Goal: Information Seeking & Learning: Learn about a topic

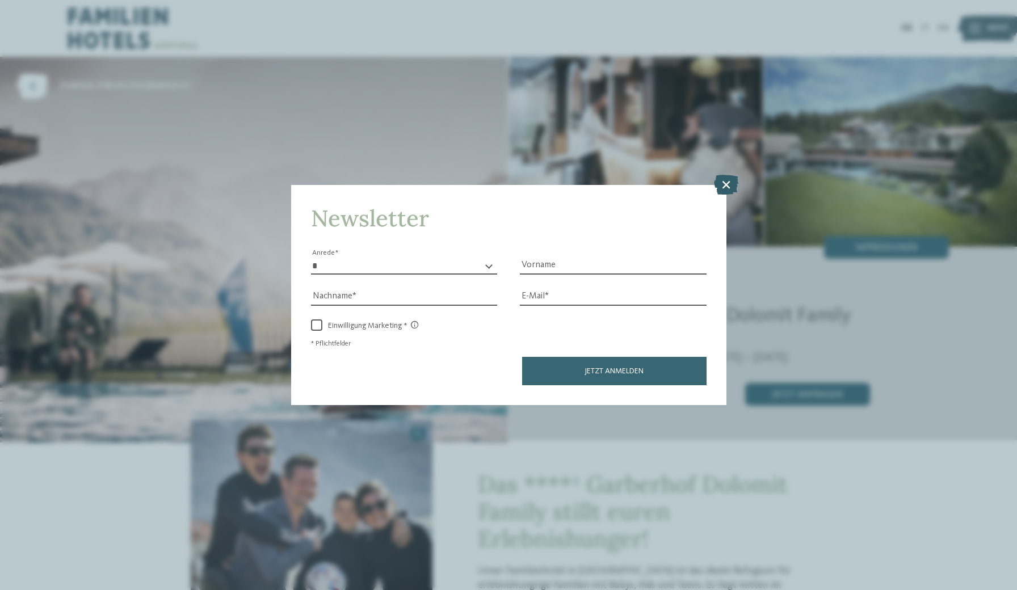
click at [723, 174] on icon at bounding box center [726, 184] width 24 height 20
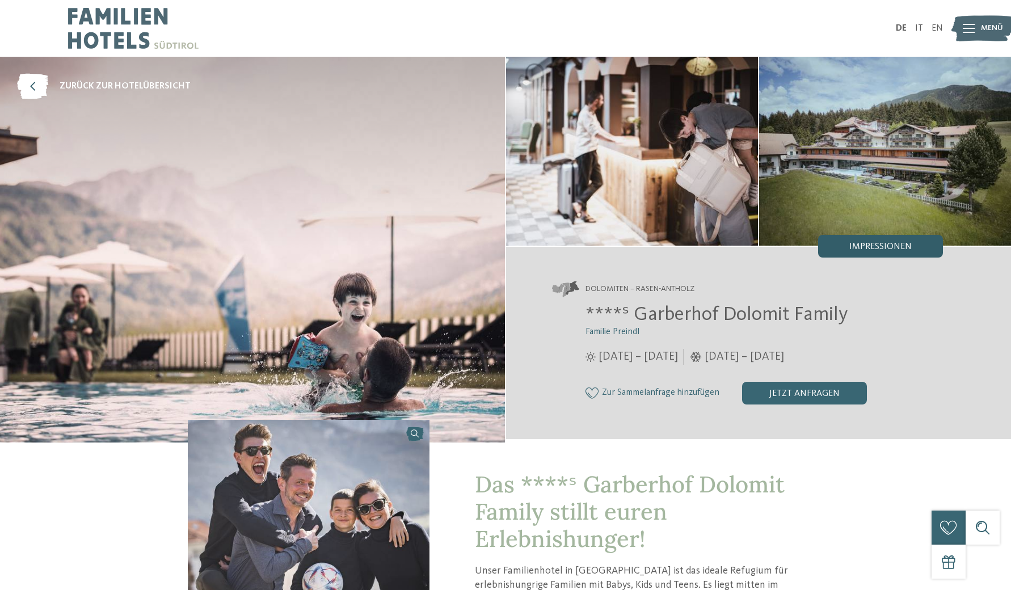
click at [891, 255] on div "Impressionen" at bounding box center [880, 246] width 125 height 23
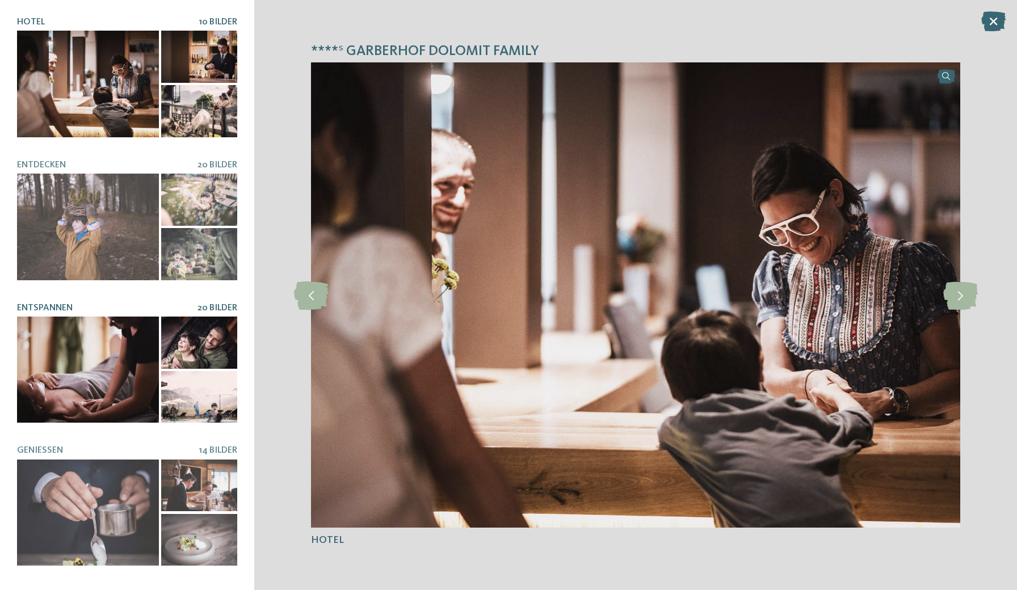
click at [129, 355] on div at bounding box center [88, 370] width 142 height 107
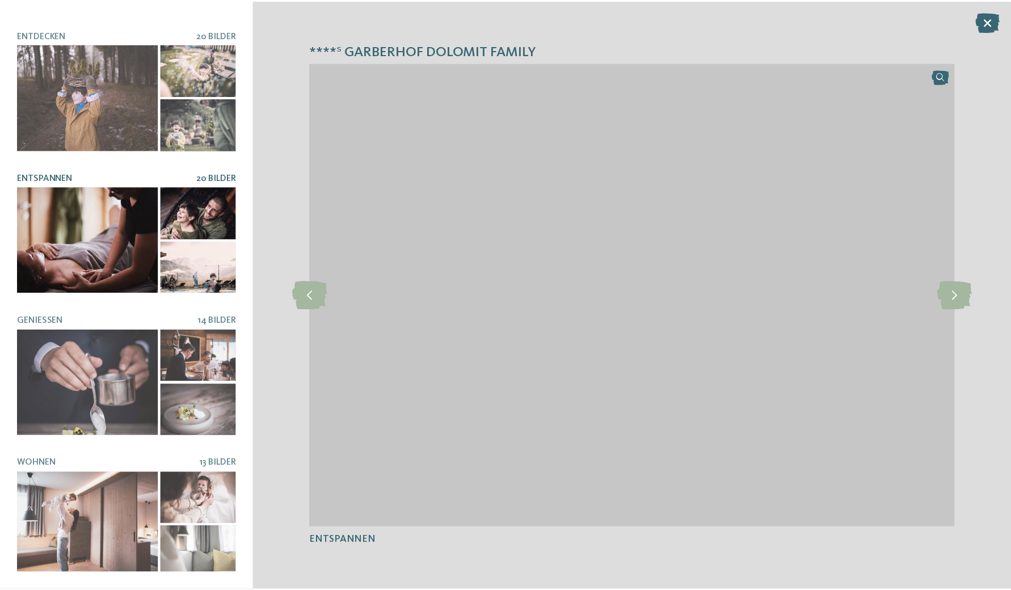
scroll to position [128, 0]
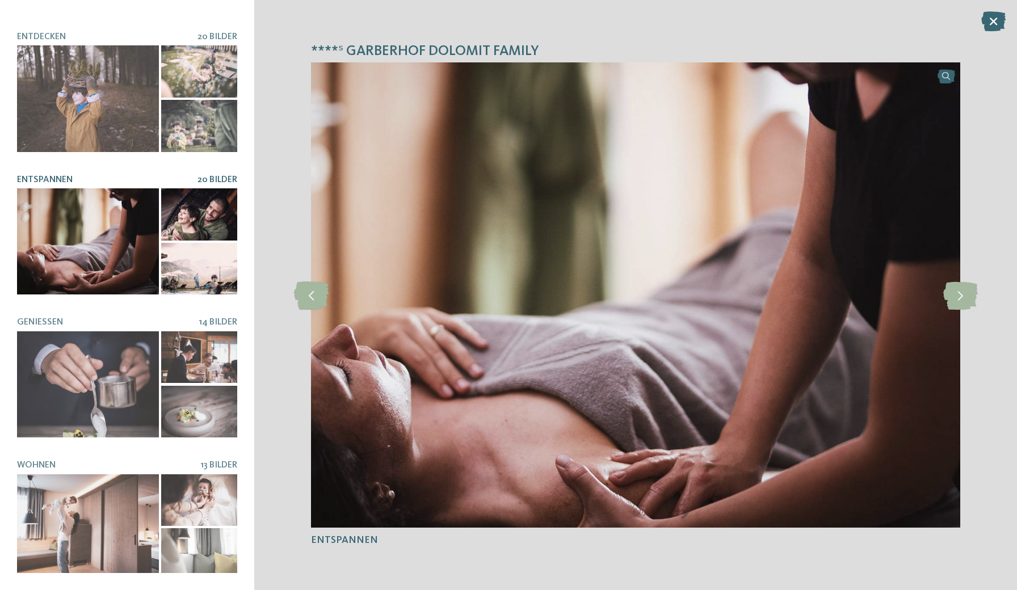
click at [988, 22] on icon at bounding box center [993, 21] width 24 height 20
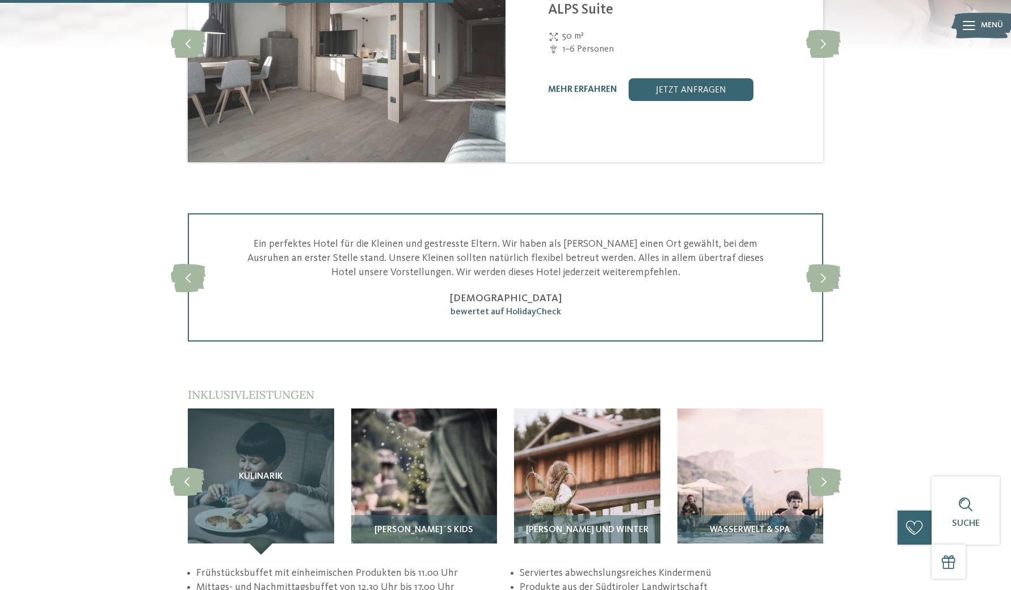
scroll to position [2299, 0]
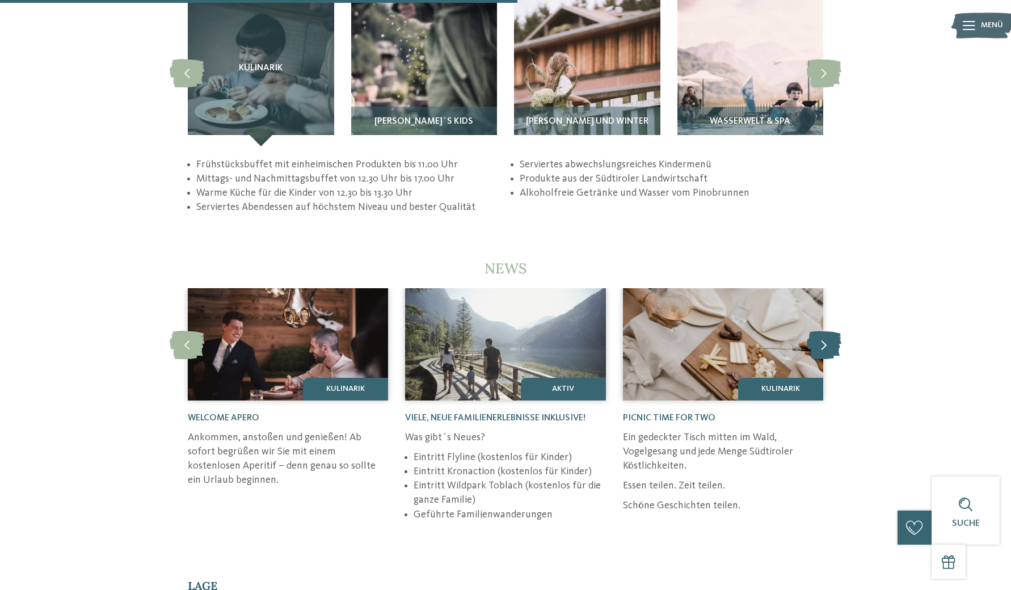
click at [833, 331] on icon at bounding box center [824, 345] width 35 height 28
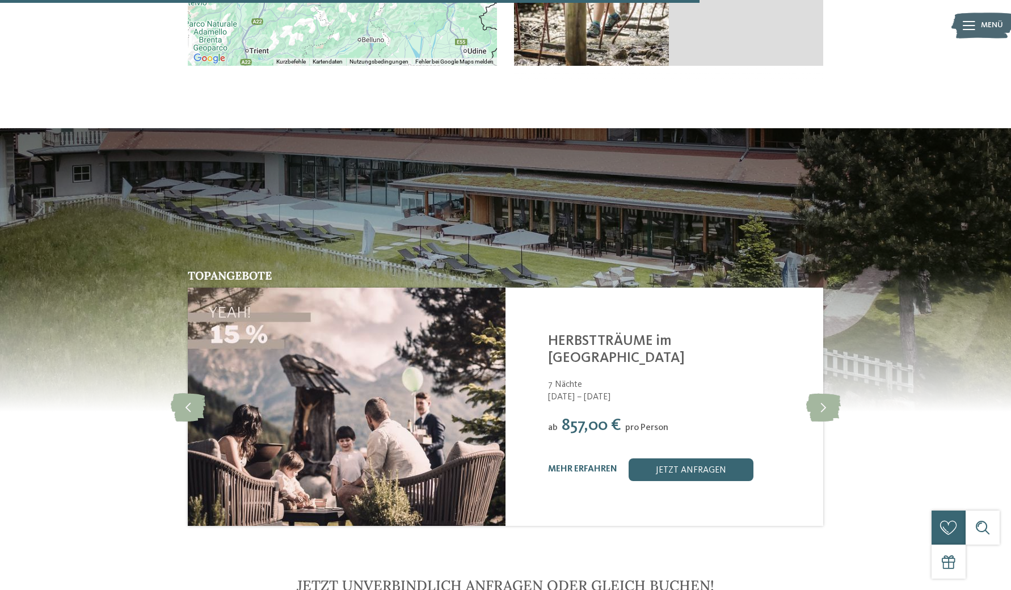
scroll to position [3127, 0]
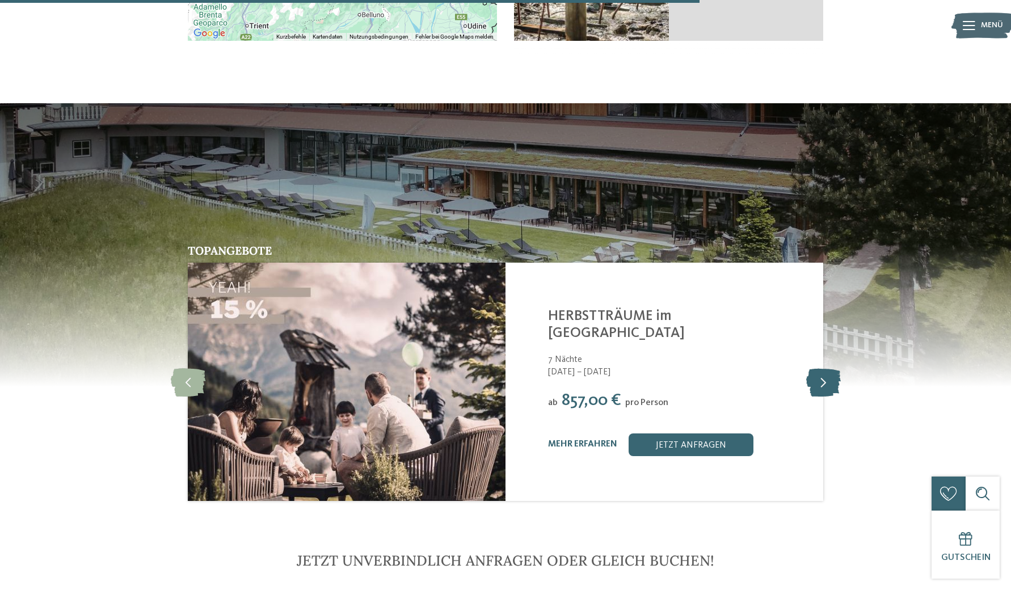
click at [817, 368] on icon at bounding box center [824, 382] width 35 height 28
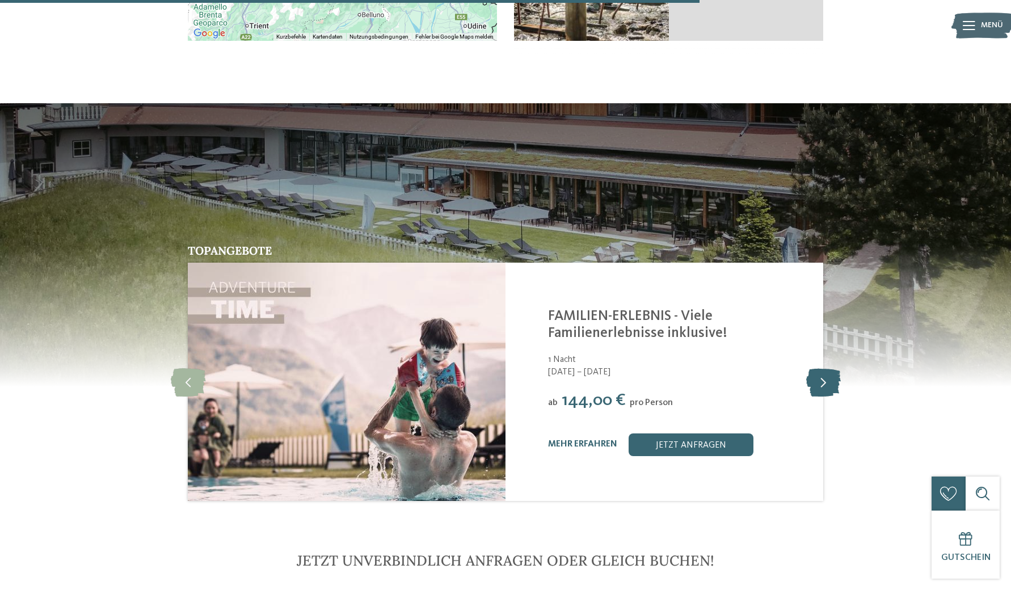
click at [817, 368] on icon at bounding box center [824, 382] width 35 height 28
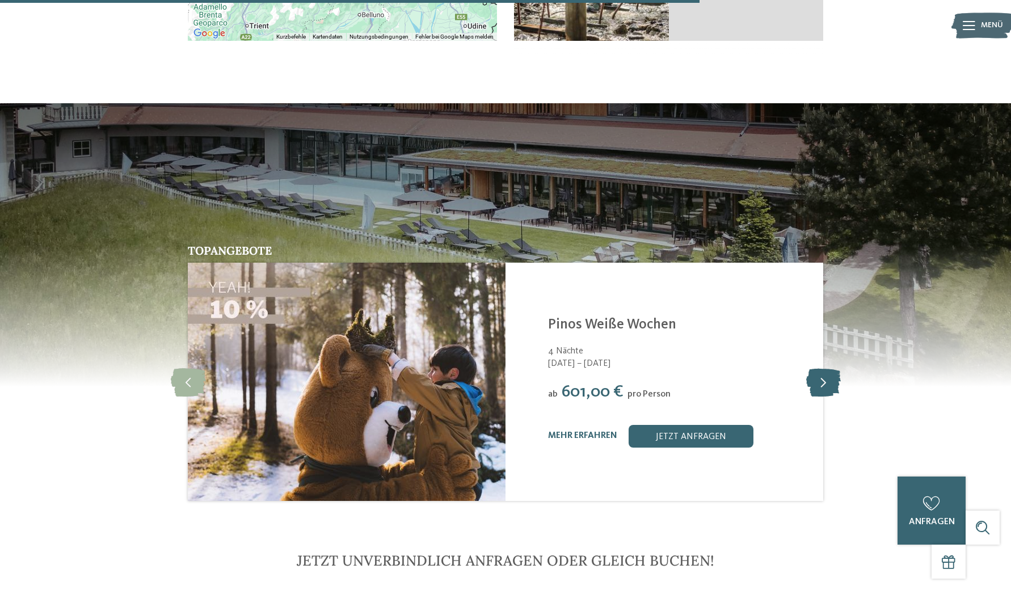
click at [817, 368] on icon at bounding box center [824, 382] width 35 height 28
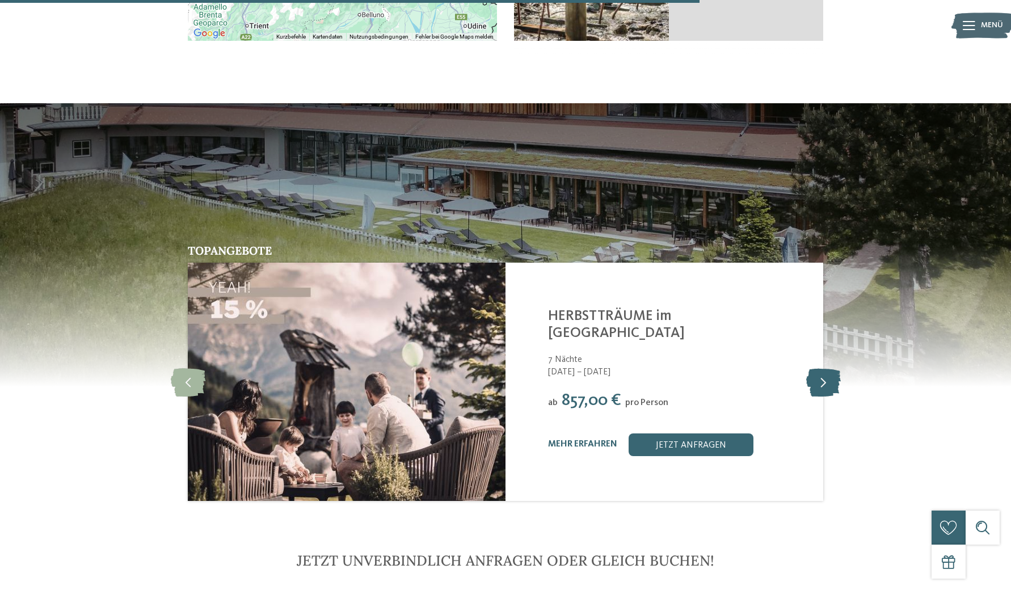
click at [817, 368] on icon at bounding box center [824, 382] width 35 height 28
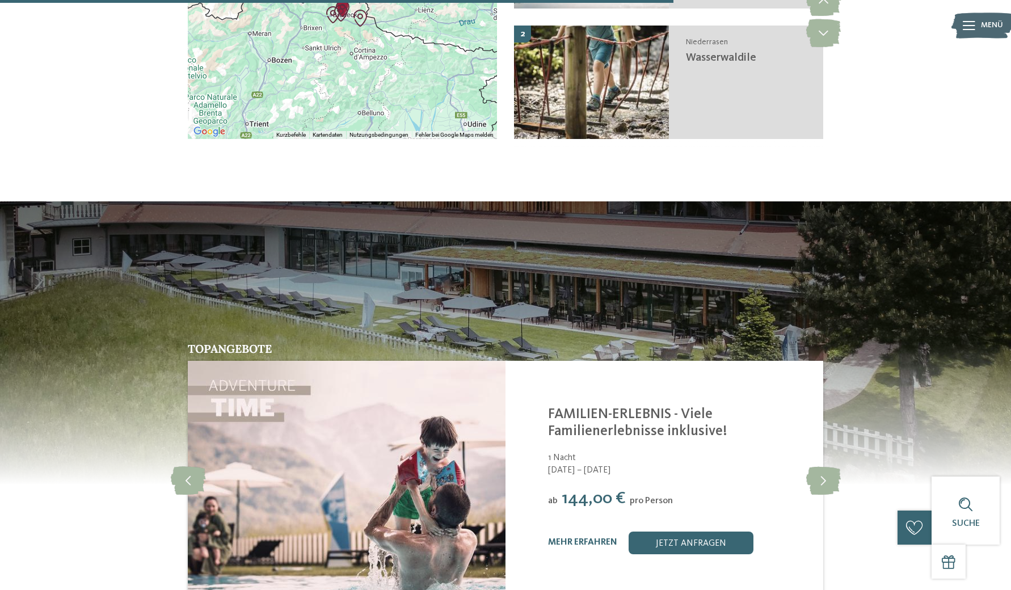
scroll to position [3027, 0]
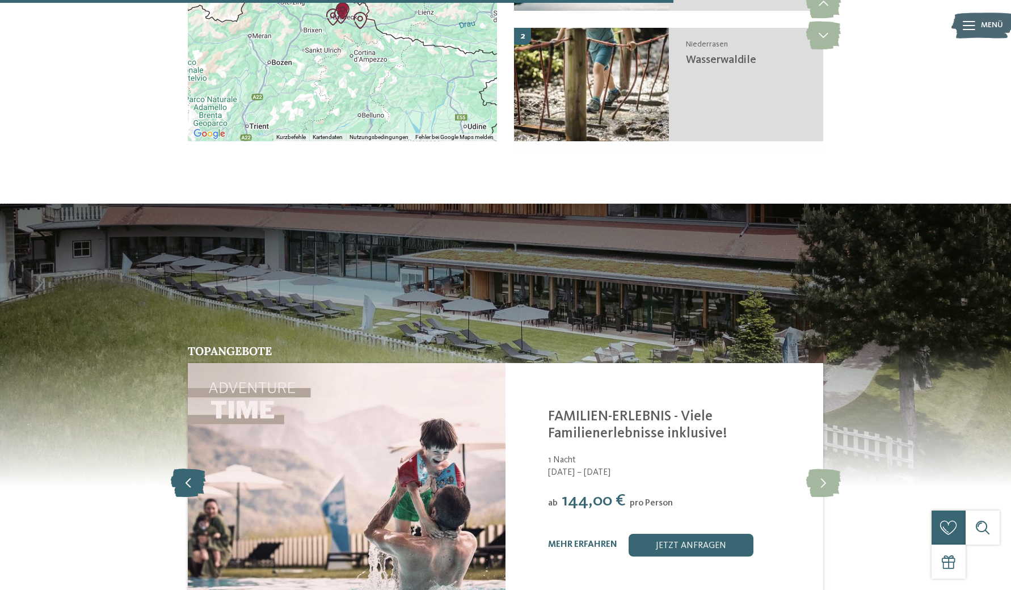
click at [187, 468] on icon at bounding box center [188, 482] width 35 height 28
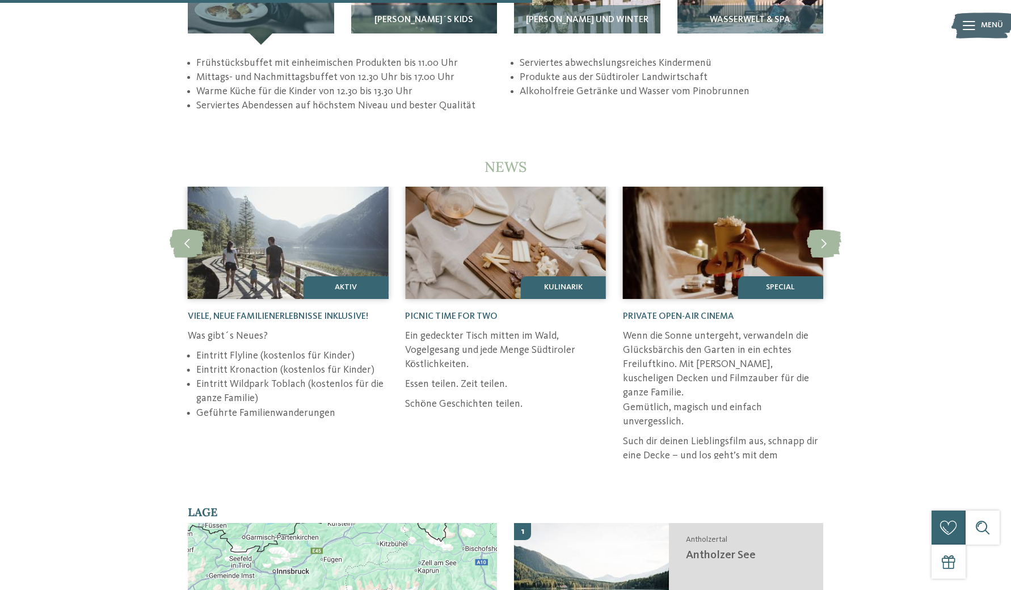
scroll to position [2380, 0]
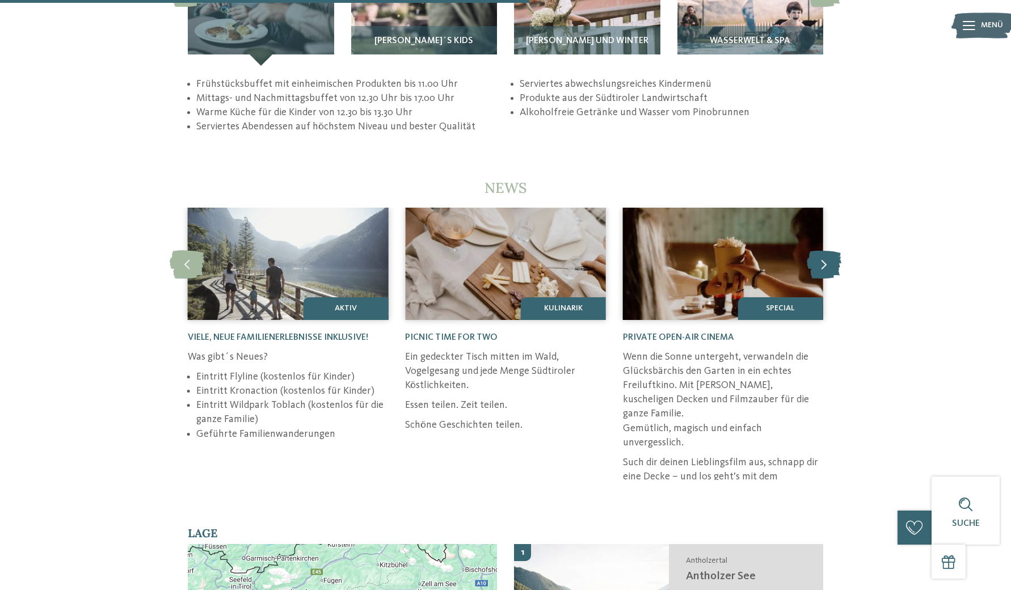
click at [818, 250] on icon at bounding box center [824, 264] width 35 height 28
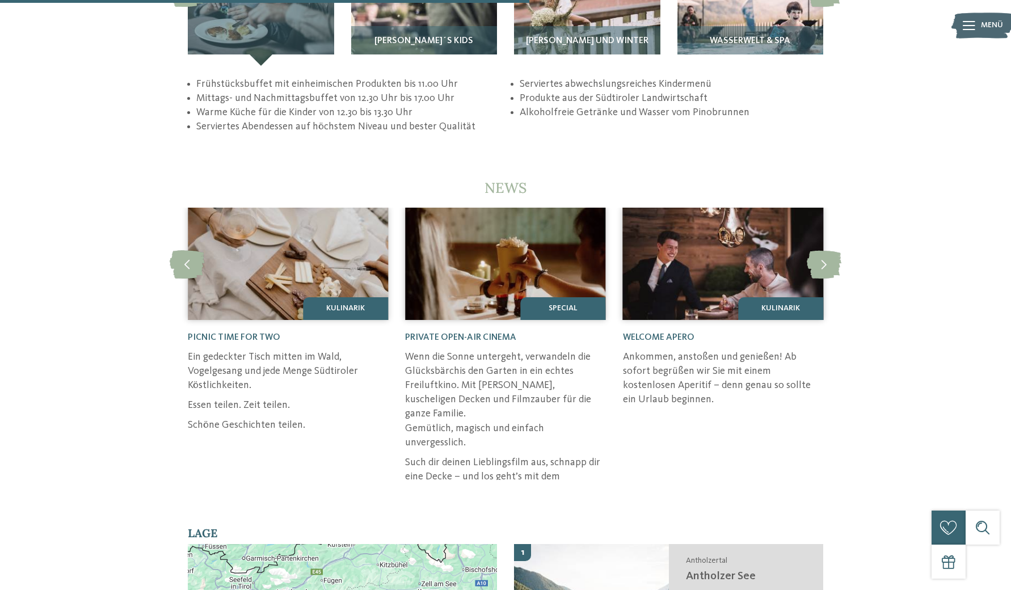
click at [179, 263] on section "NEWS slide 9 to 11 of 4 kulinarik PICNIC TIME for two SPECIAL" at bounding box center [506, 329] width 772 height 301
click at [183, 250] on icon at bounding box center [187, 264] width 35 height 28
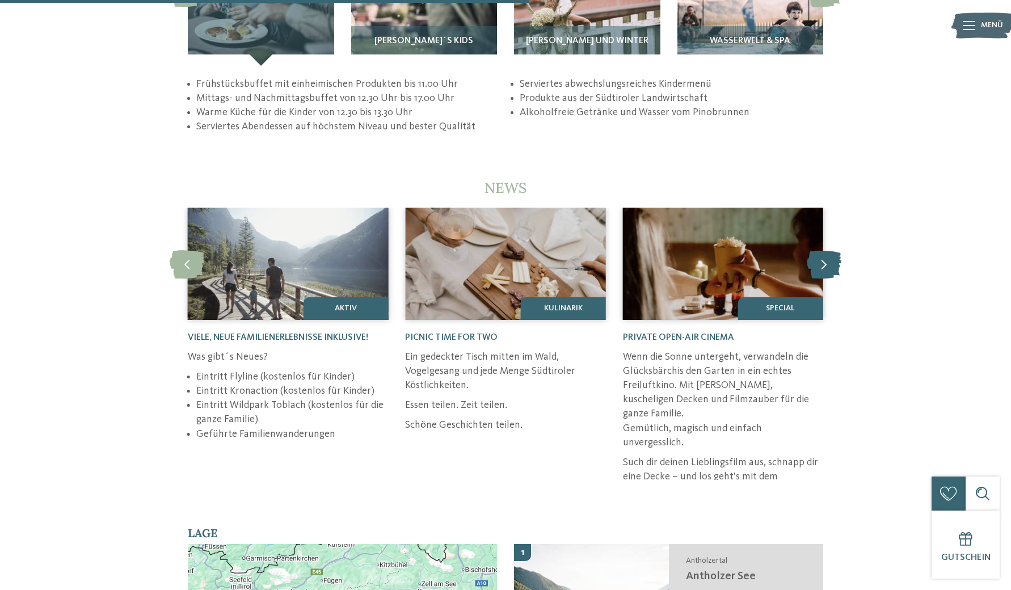
click at [830, 250] on icon at bounding box center [824, 264] width 35 height 28
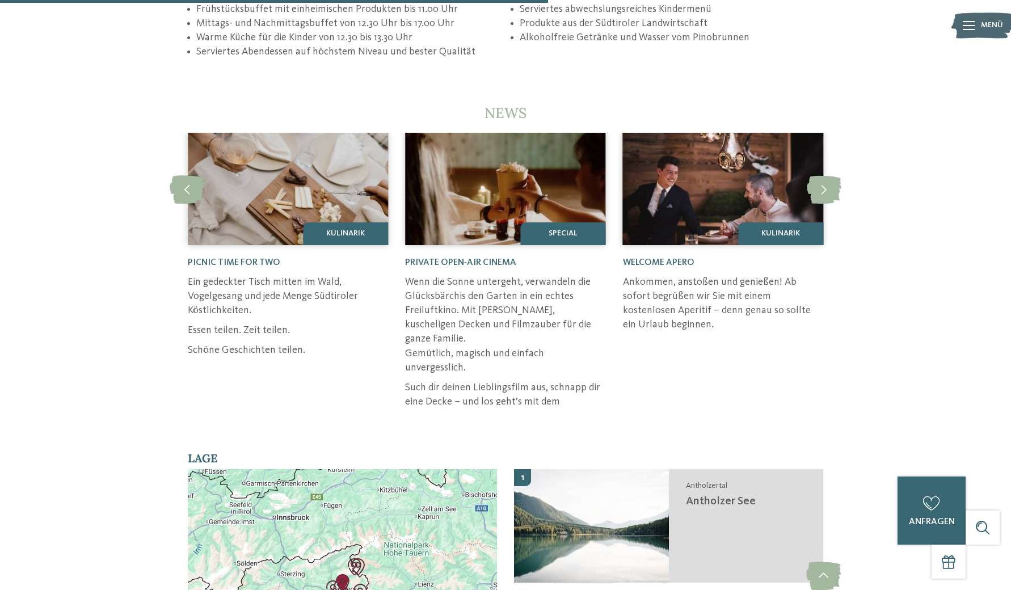
scroll to position [2463, 0]
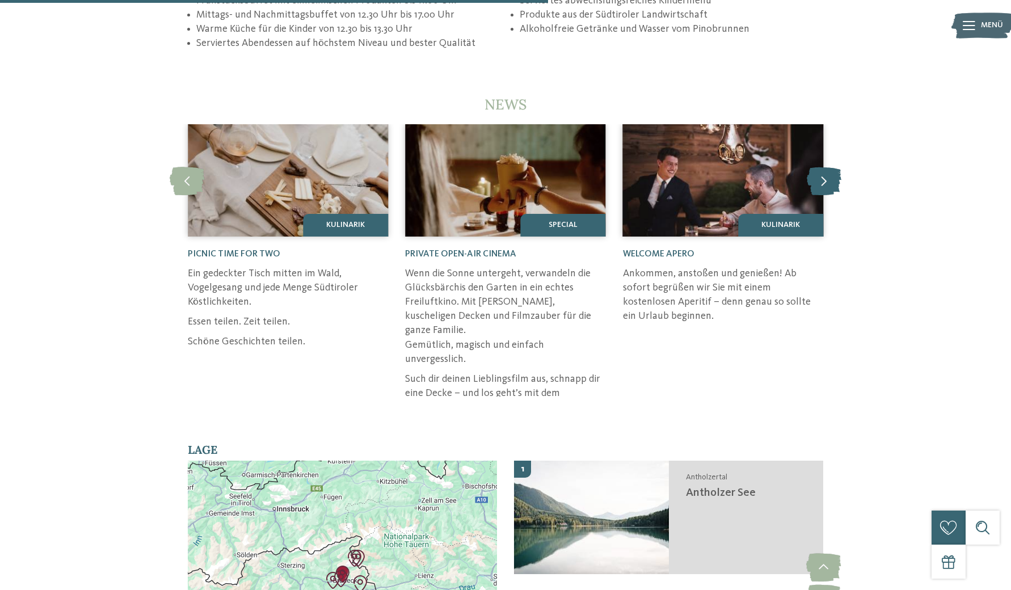
click at [830, 167] on icon at bounding box center [824, 181] width 35 height 28
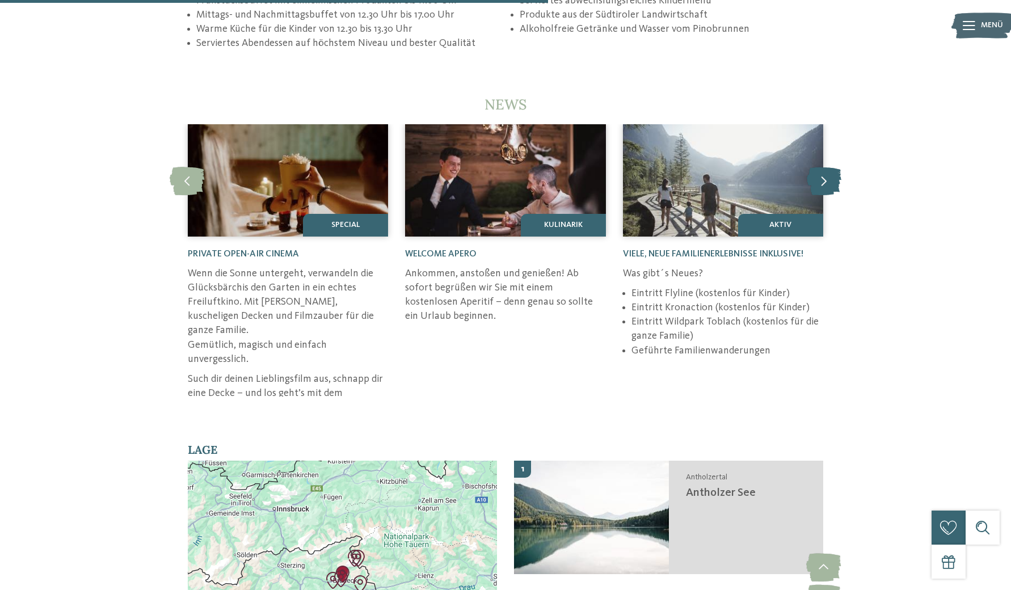
click at [809, 167] on icon at bounding box center [824, 181] width 35 height 28
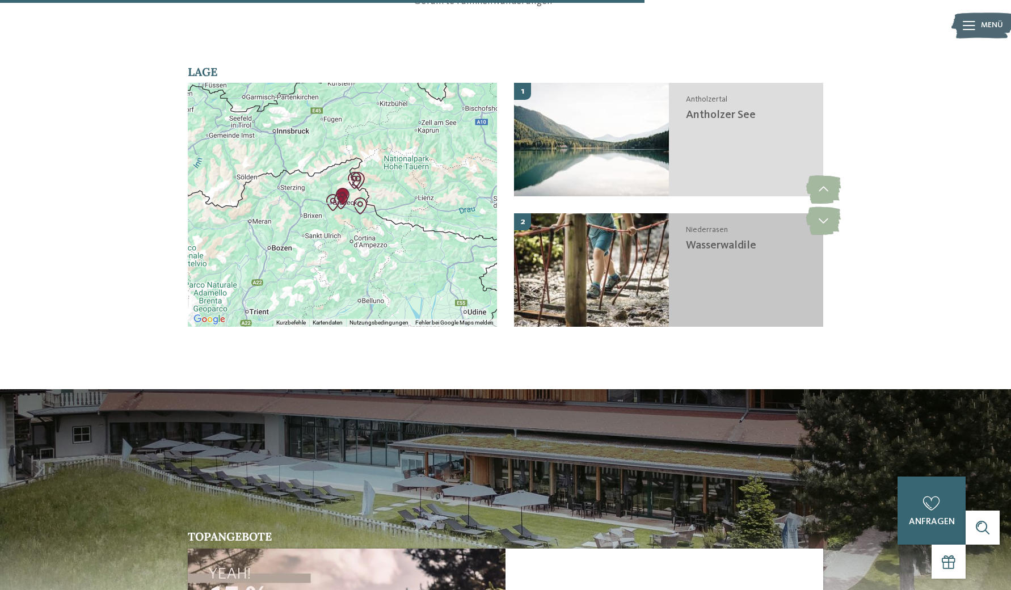
scroll to position [2899, 0]
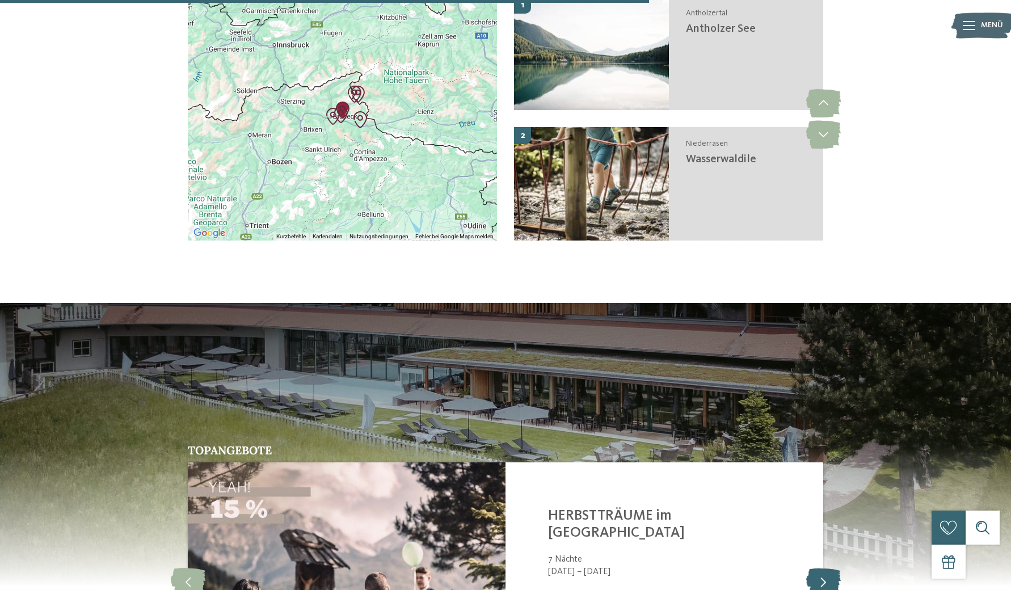
click at [833, 568] on icon at bounding box center [824, 582] width 35 height 28
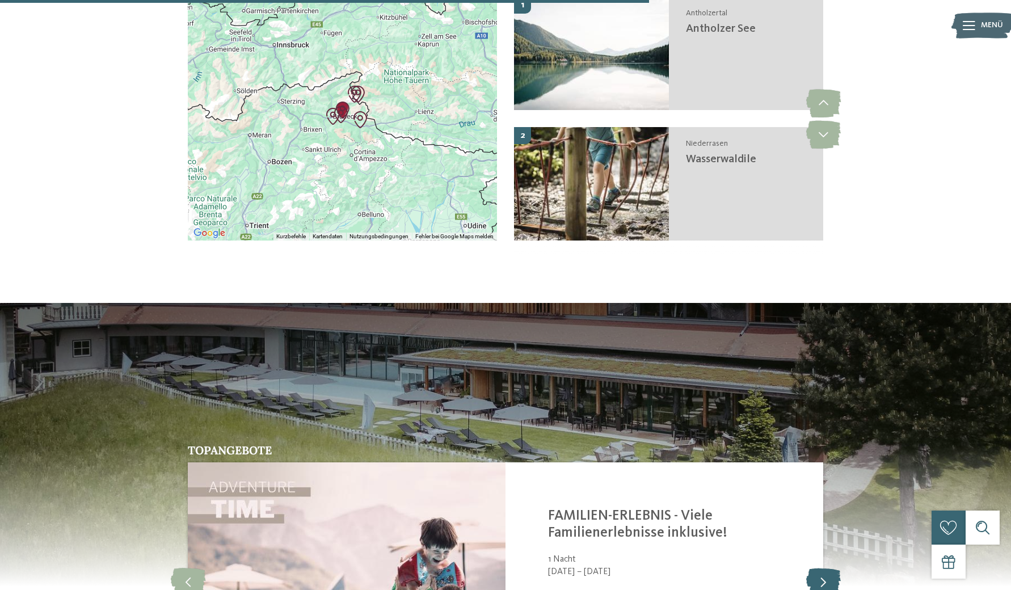
click at [833, 568] on icon at bounding box center [824, 582] width 35 height 28
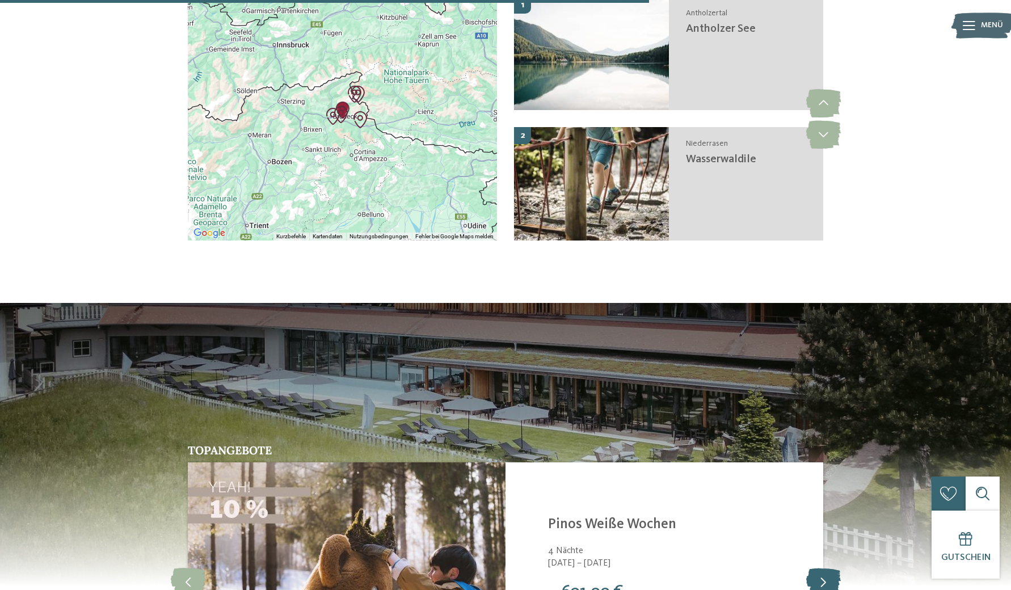
click at [833, 568] on icon at bounding box center [824, 582] width 35 height 28
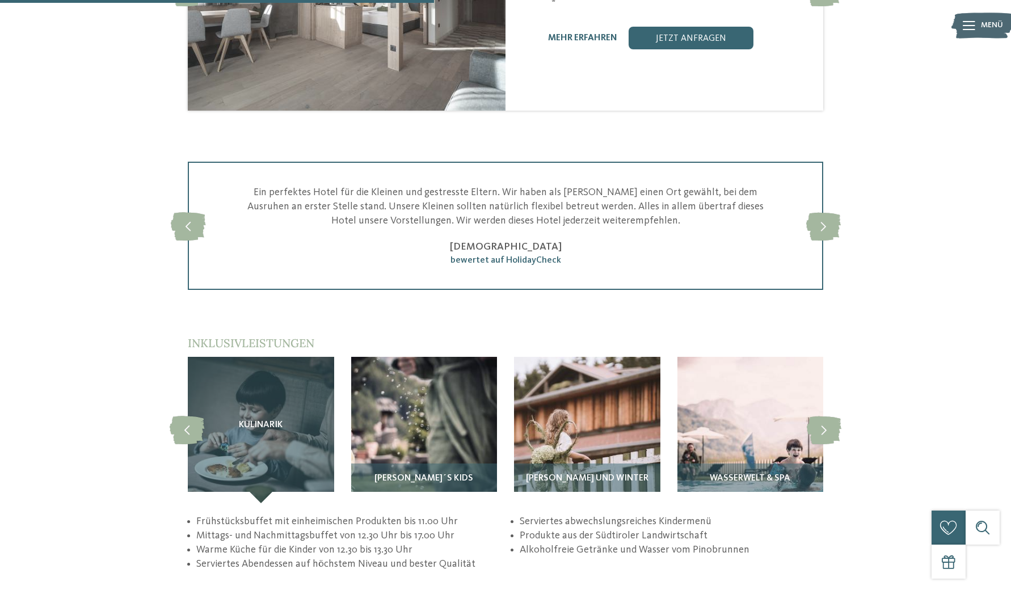
scroll to position [1944, 0]
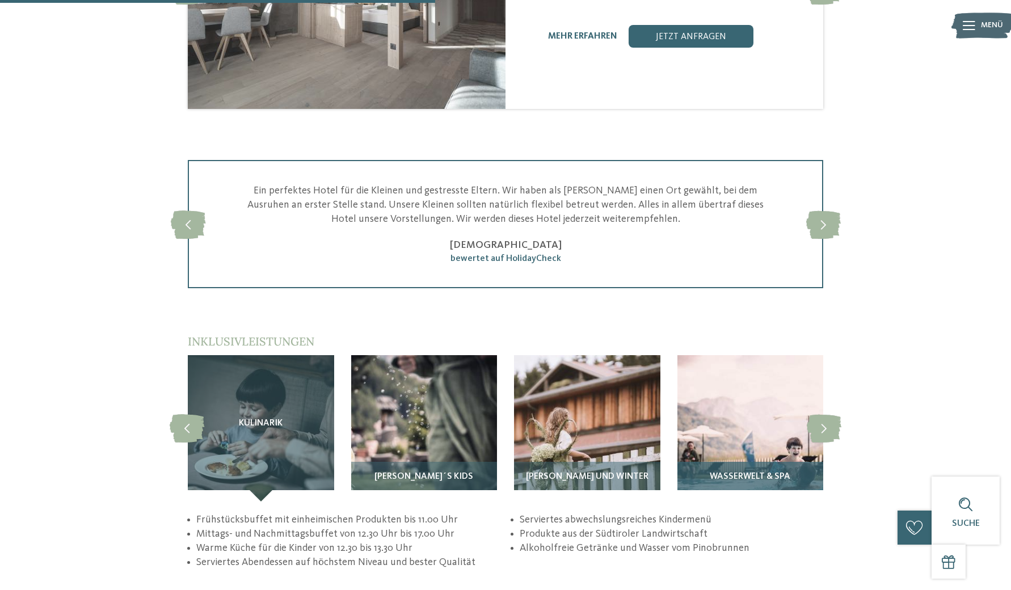
click at [744, 472] on div "Wasserwelt & Spa" at bounding box center [751, 482] width 146 height 40
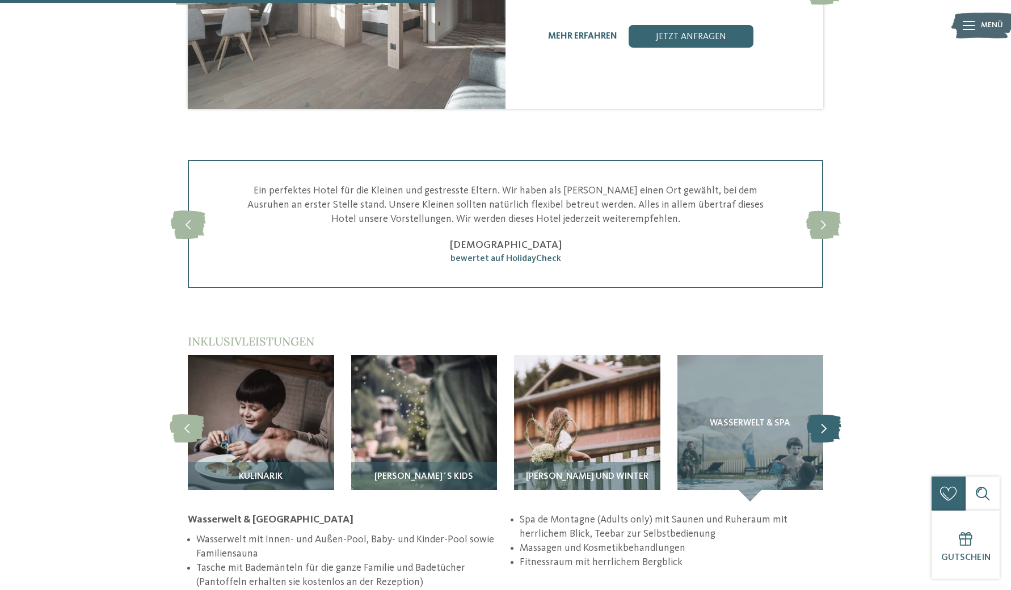
click at [830, 414] on icon at bounding box center [824, 428] width 35 height 28
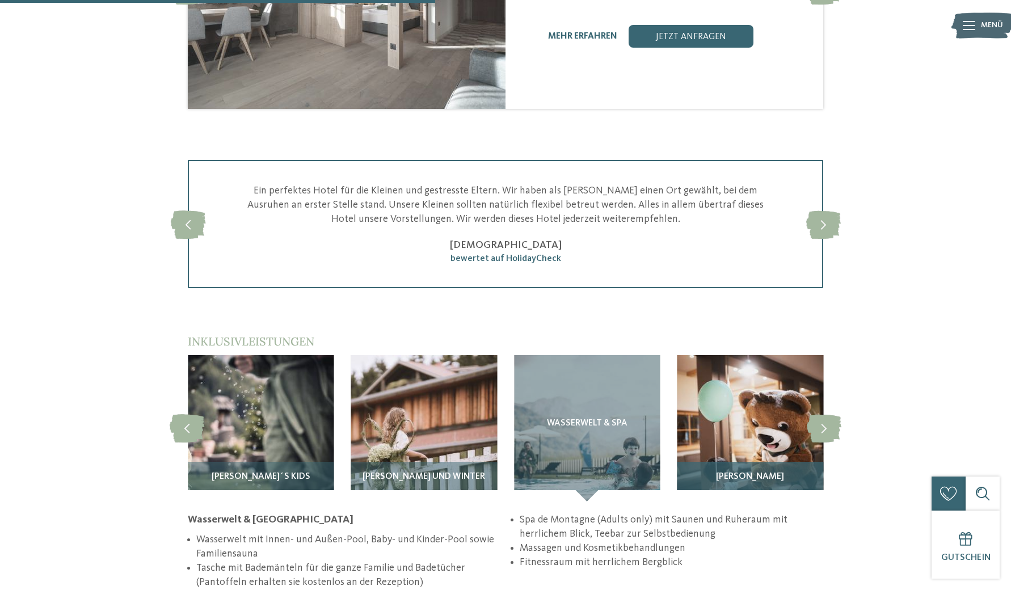
click at [784, 472] on h3 "[PERSON_NAME]" at bounding box center [750, 477] width 135 height 10
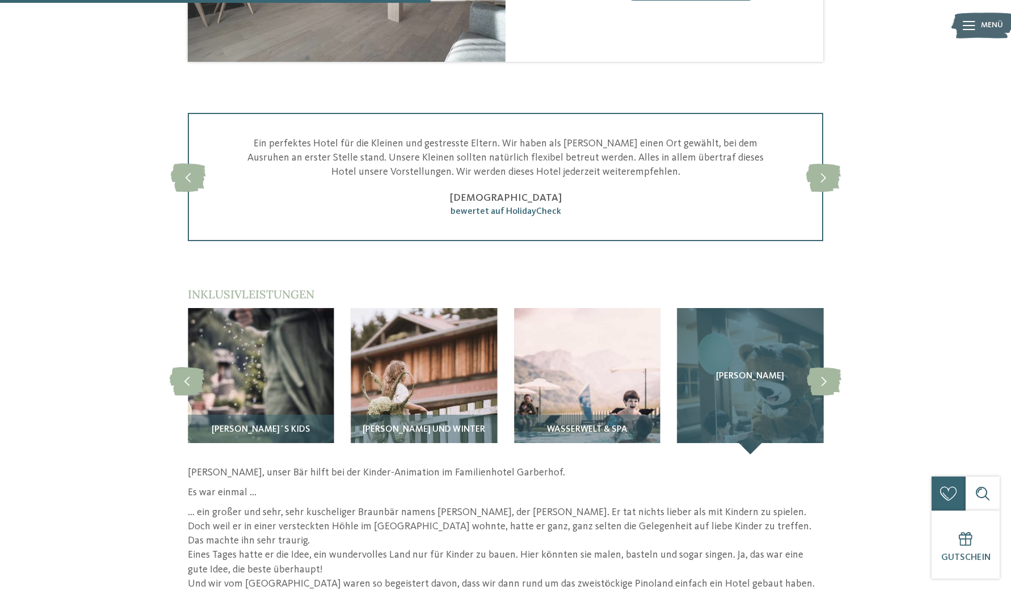
scroll to position [1994, 0]
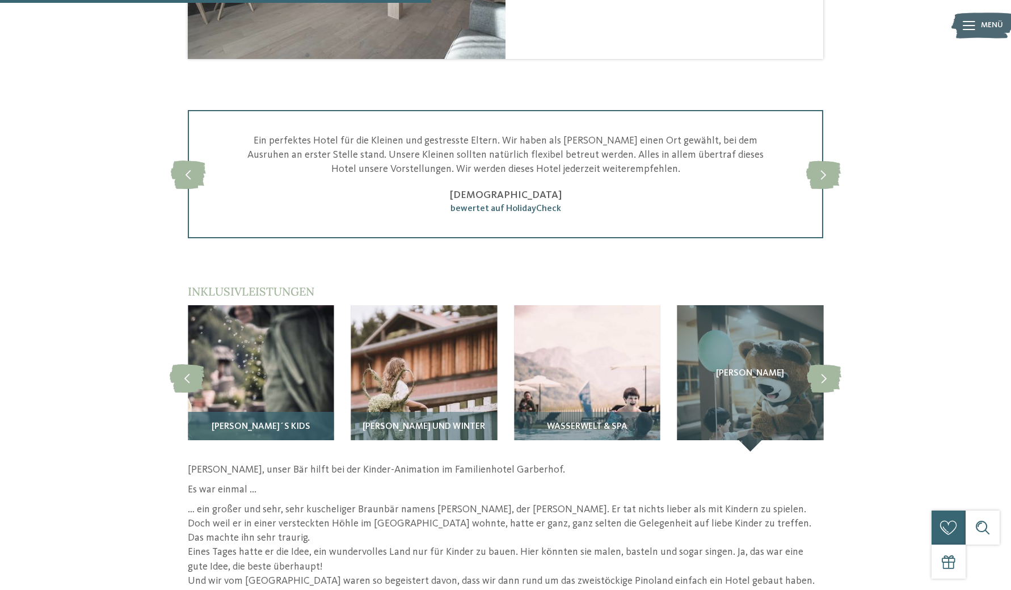
click at [249, 422] on span "[PERSON_NAME]´s Kids" at bounding box center [261, 427] width 99 height 10
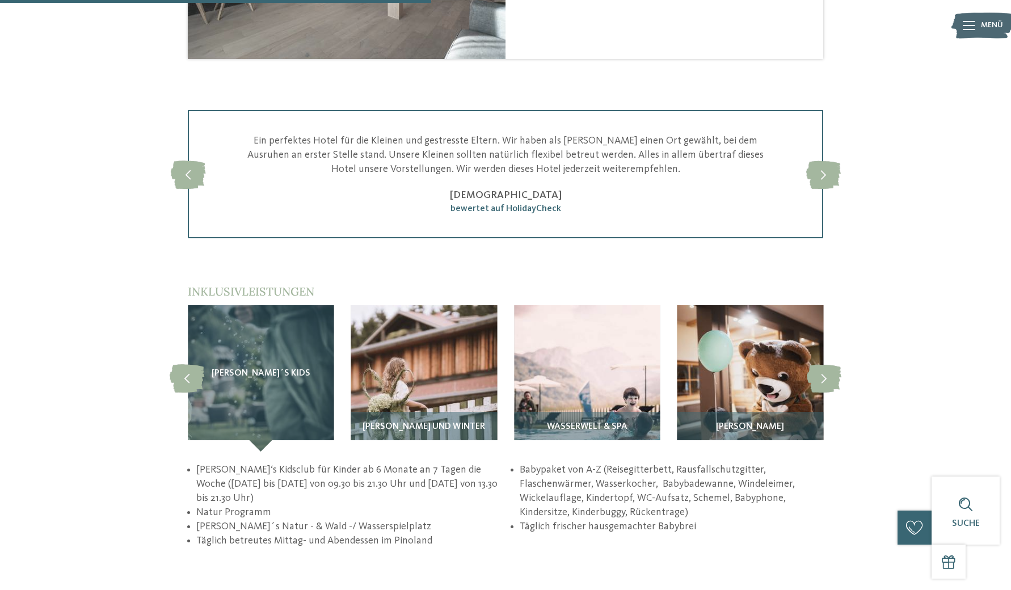
click at [976, 31] on img at bounding box center [983, 25] width 62 height 31
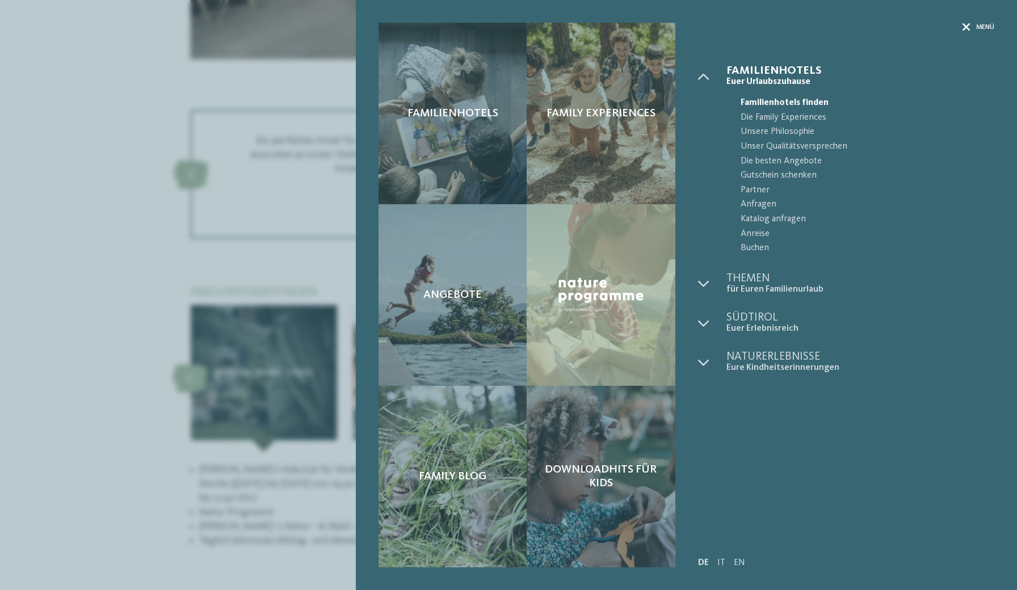
click at [963, 28] on icon at bounding box center [967, 27] width 8 height 8
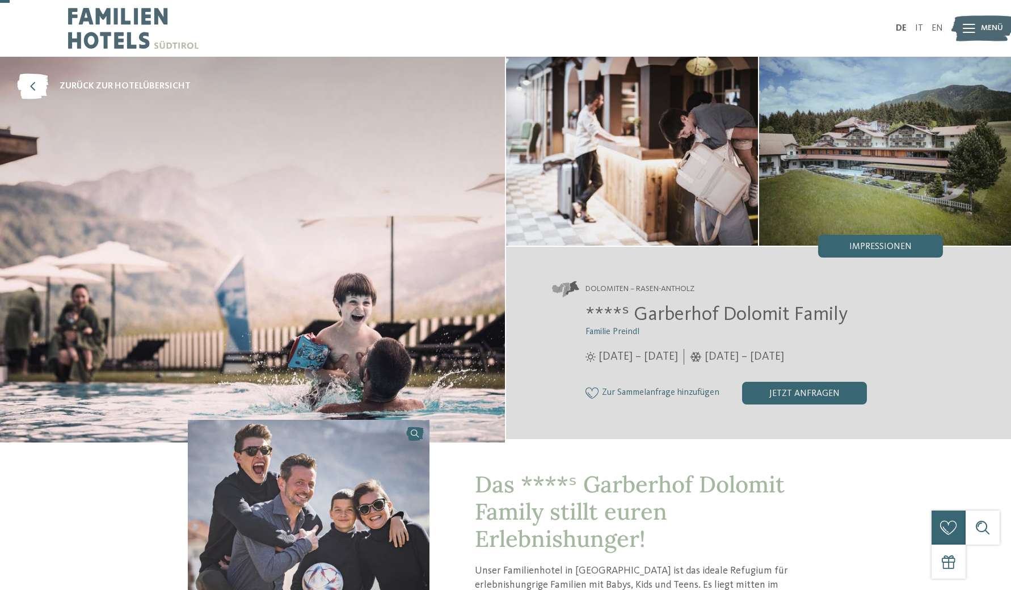
scroll to position [0, 0]
click at [916, 31] on ul "DE IT EN" at bounding box center [919, 28] width 47 height 9
click at [917, 25] on link "IT" at bounding box center [920, 28] width 8 height 9
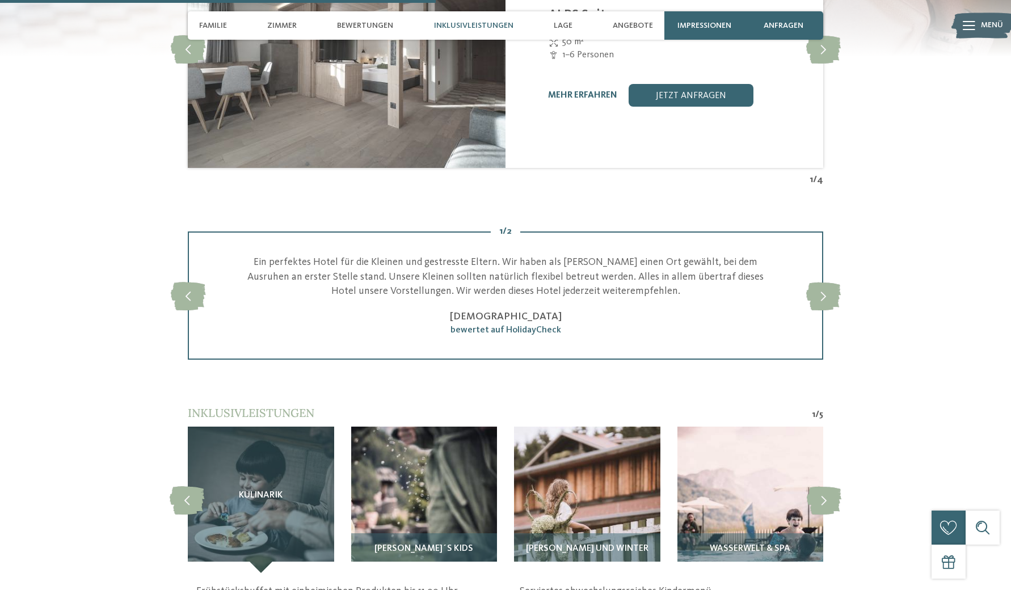
scroll to position [1952, 0]
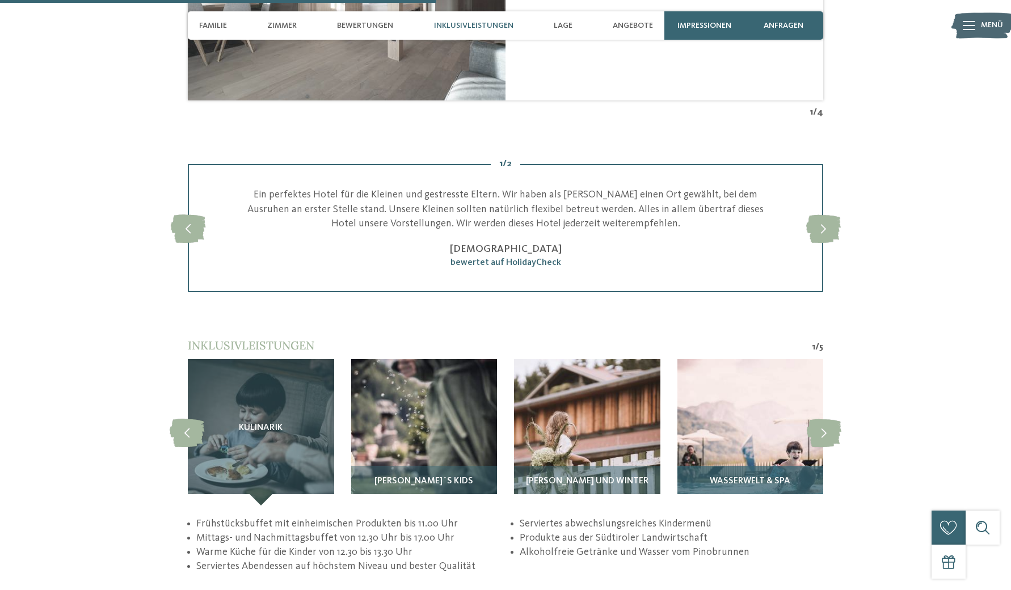
click at [770, 466] on div "Wasserwelt & Spa" at bounding box center [751, 486] width 146 height 40
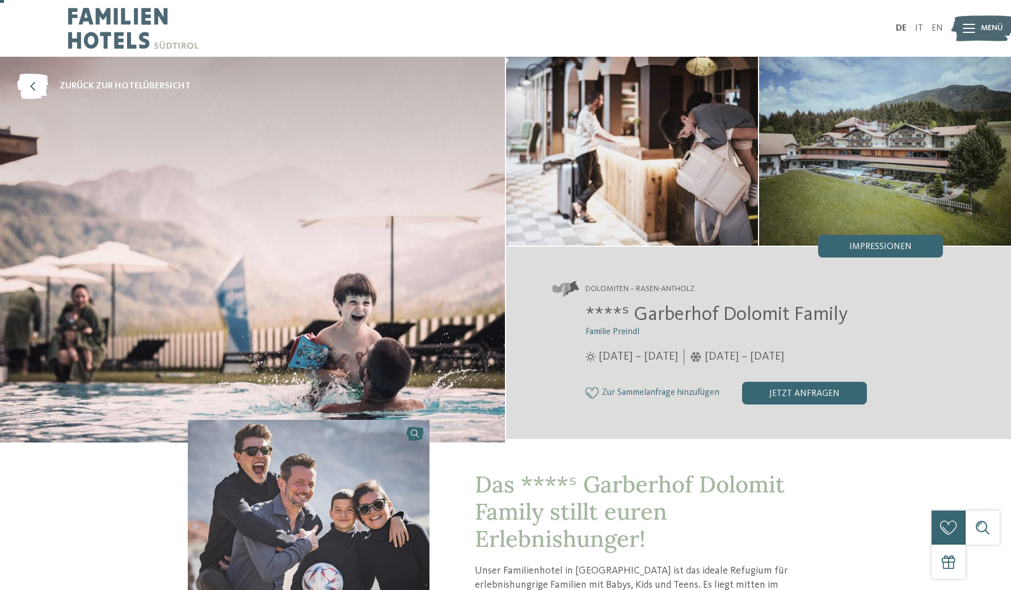
scroll to position [0, 0]
click at [940, 25] on link "EN" at bounding box center [937, 28] width 11 height 9
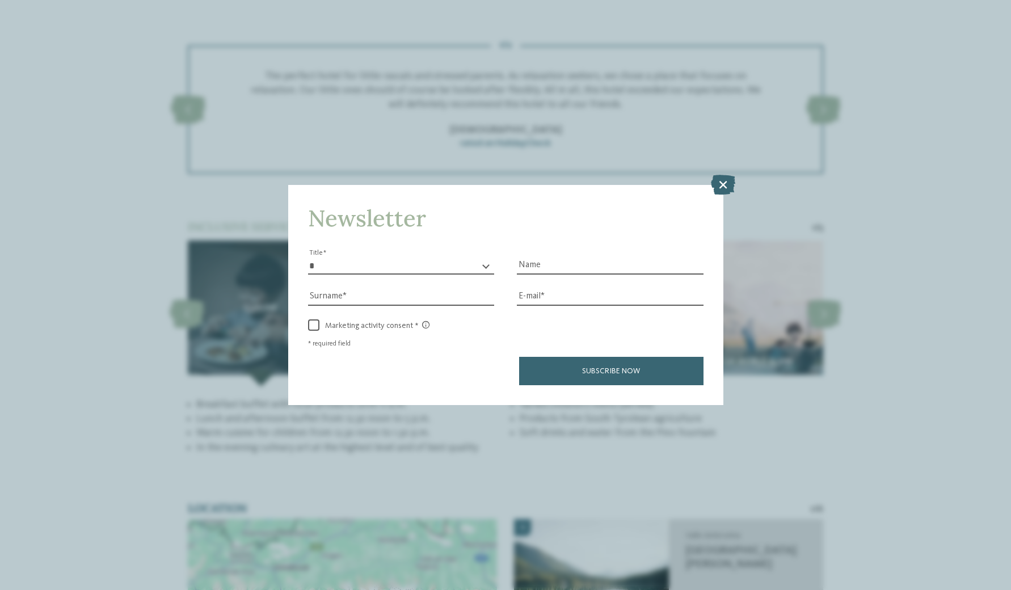
scroll to position [2048, 0]
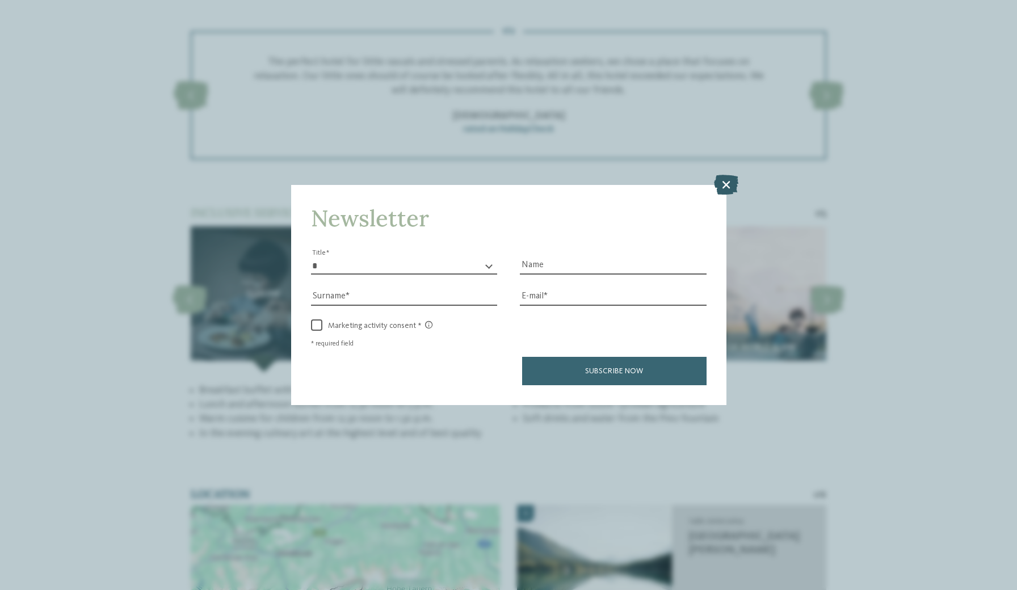
click at [731, 174] on icon at bounding box center [726, 184] width 24 height 20
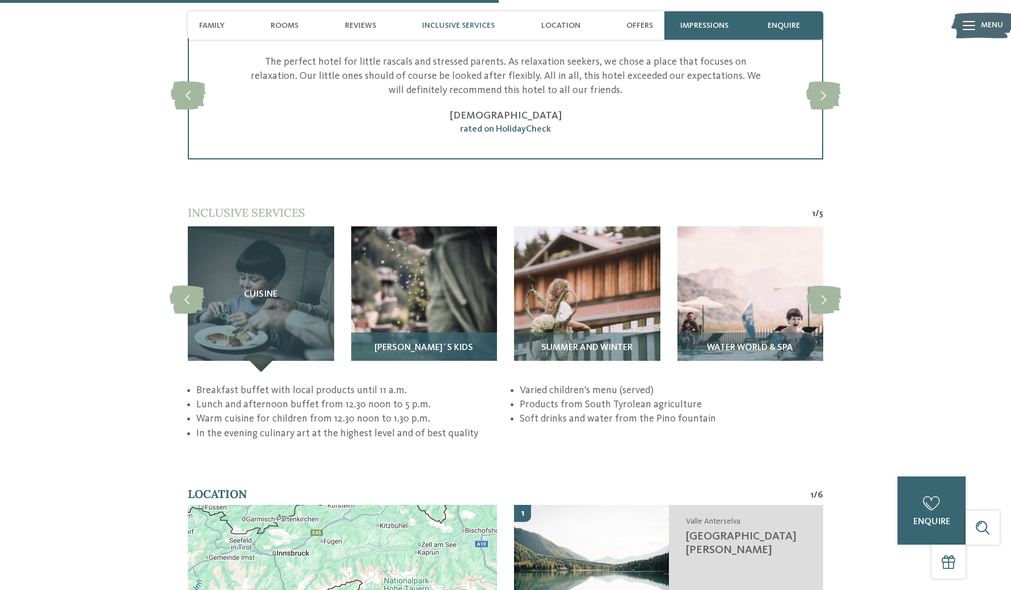
click at [417, 333] on div "[PERSON_NAME]´s Kids" at bounding box center [424, 353] width 146 height 40
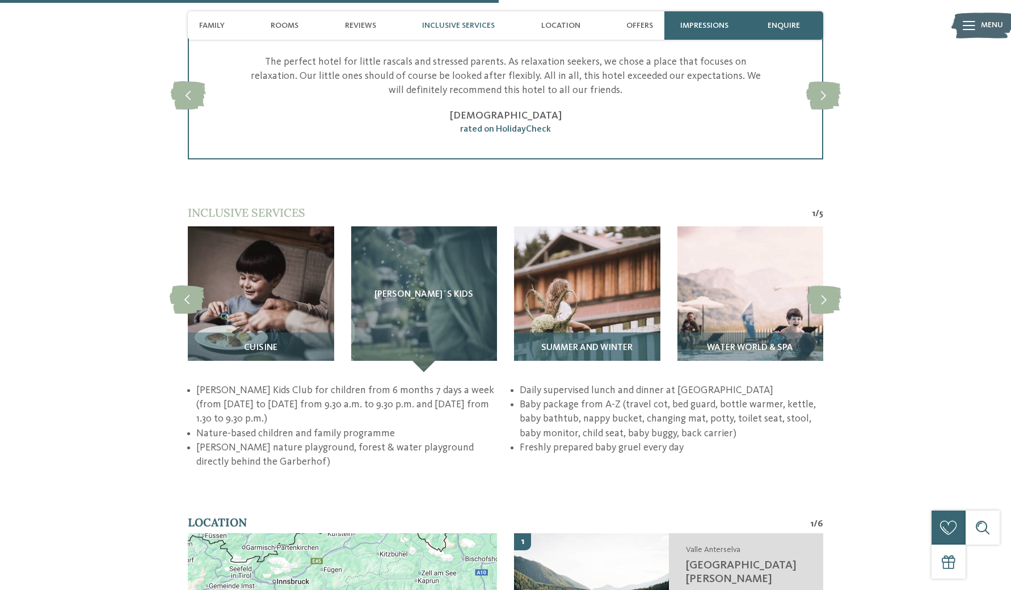
click at [606, 343] on span "Summer and winter" at bounding box center [586, 348] width 91 height 10
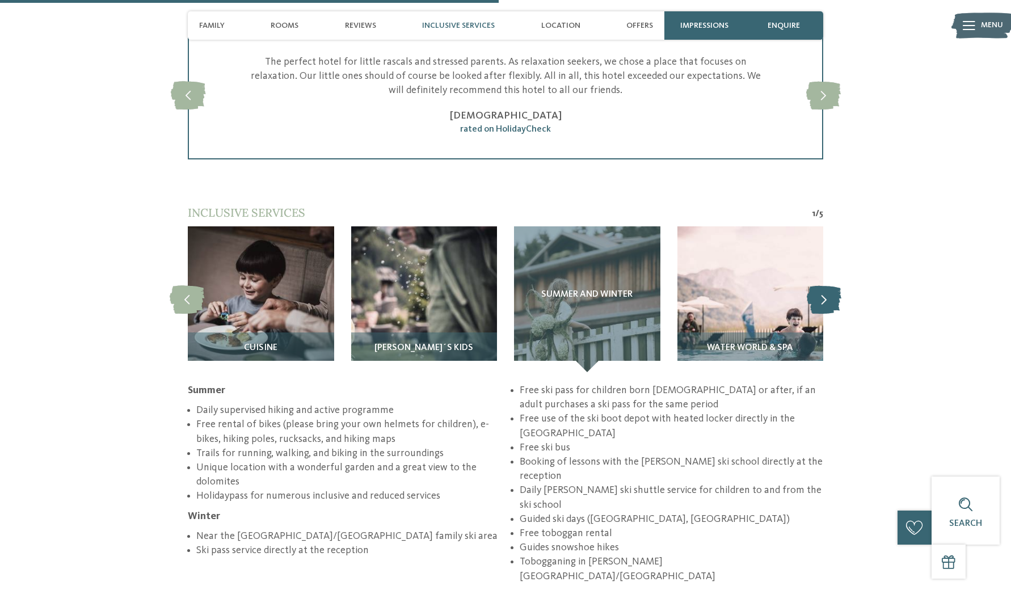
click at [825, 285] on icon at bounding box center [824, 299] width 35 height 28
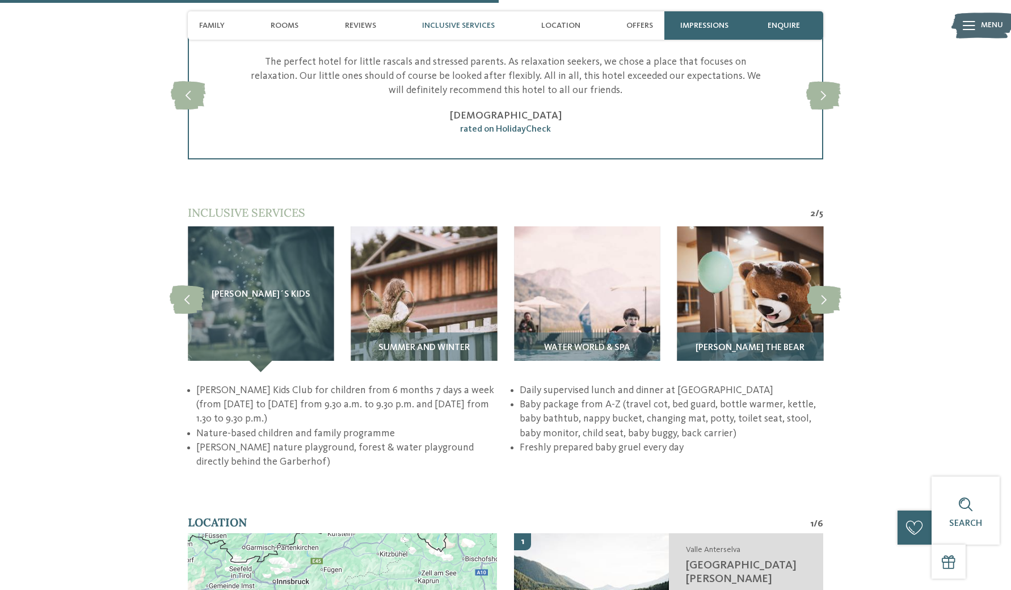
click at [764, 343] on span "Pino the bear" at bounding box center [750, 348] width 109 height 10
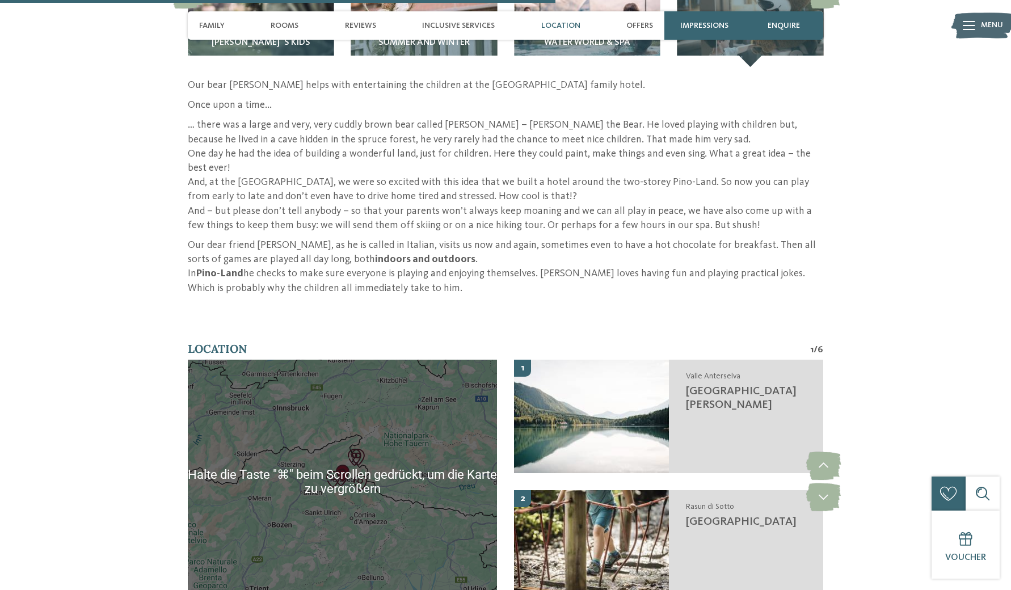
scroll to position [2369, 0]
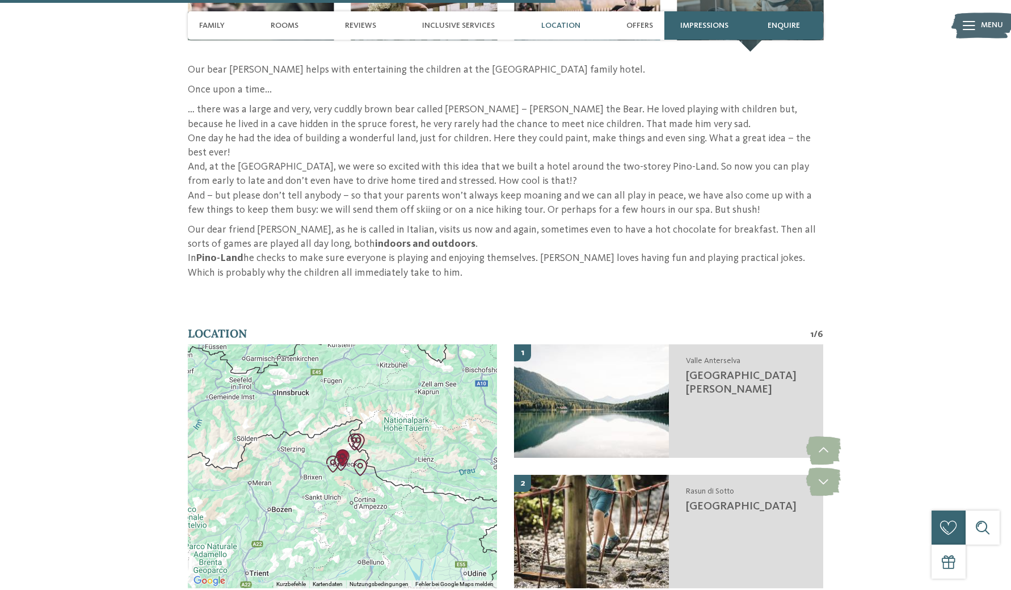
click at [372, 403] on div at bounding box center [342, 467] width 309 height 244
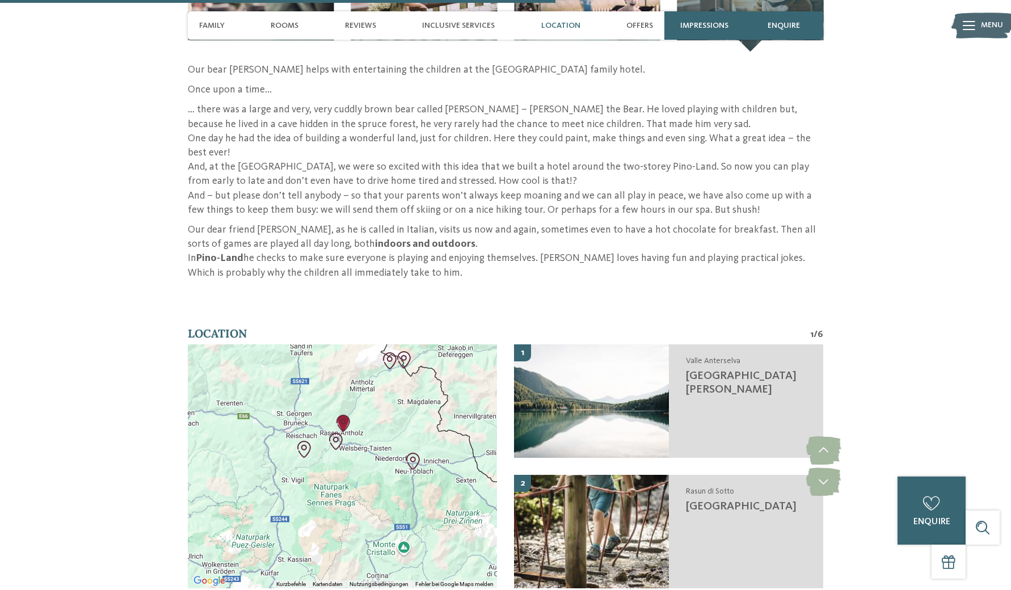
drag, startPoint x: 295, startPoint y: 500, endPoint x: 384, endPoint y: 364, distance: 162.0
click at [384, 365] on div at bounding box center [342, 467] width 309 height 244
click at [342, 431] on img "Kids Area Panorama" at bounding box center [335, 439] width 17 height 17
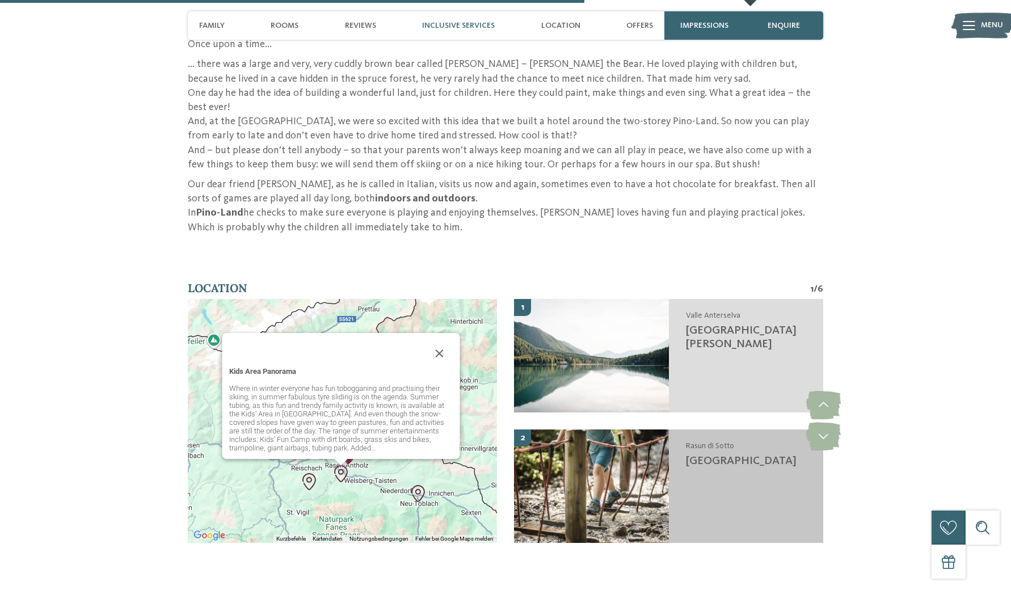
scroll to position [2392, 0]
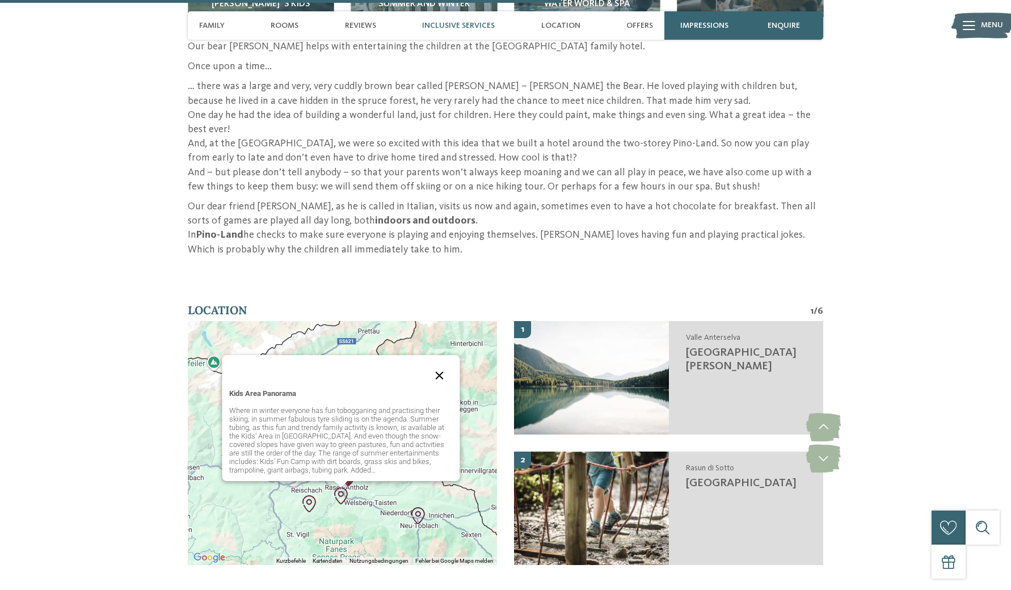
click at [444, 362] on button "Schließen" at bounding box center [439, 375] width 27 height 27
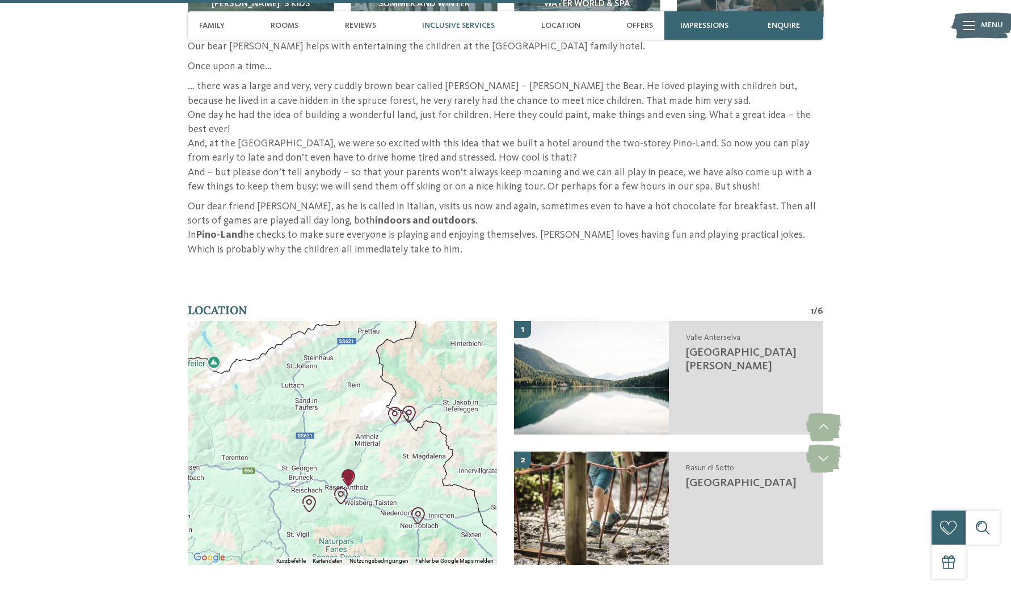
click at [417, 507] on img "Adventure Park Toblach" at bounding box center [418, 515] width 17 height 17
